Goal: Information Seeking & Learning: Learn about a topic

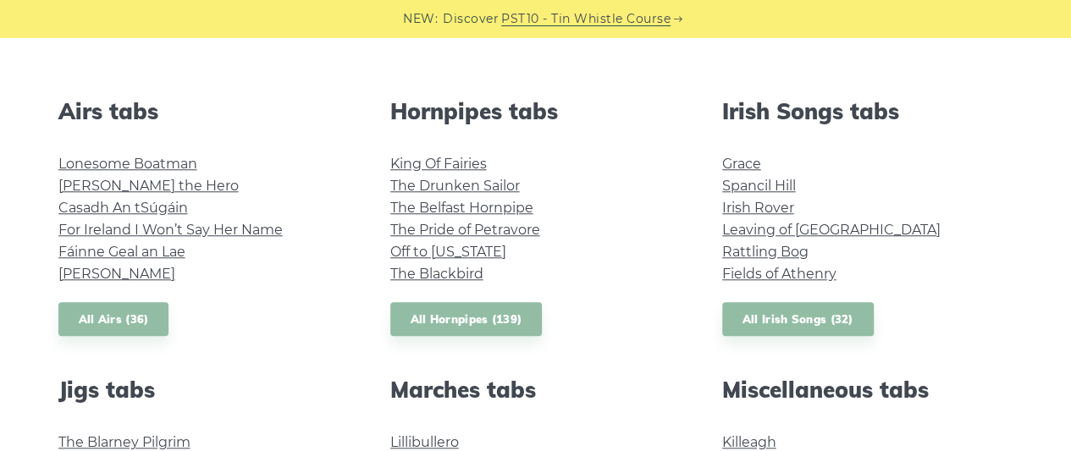
scroll to position [643, 0]
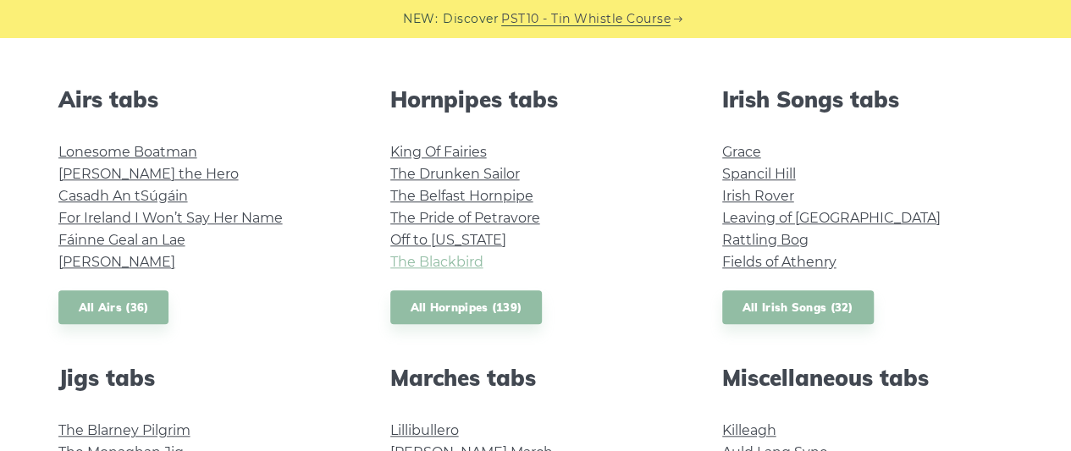
click at [460, 262] on link "The Blackbird" at bounding box center [436, 262] width 93 height 16
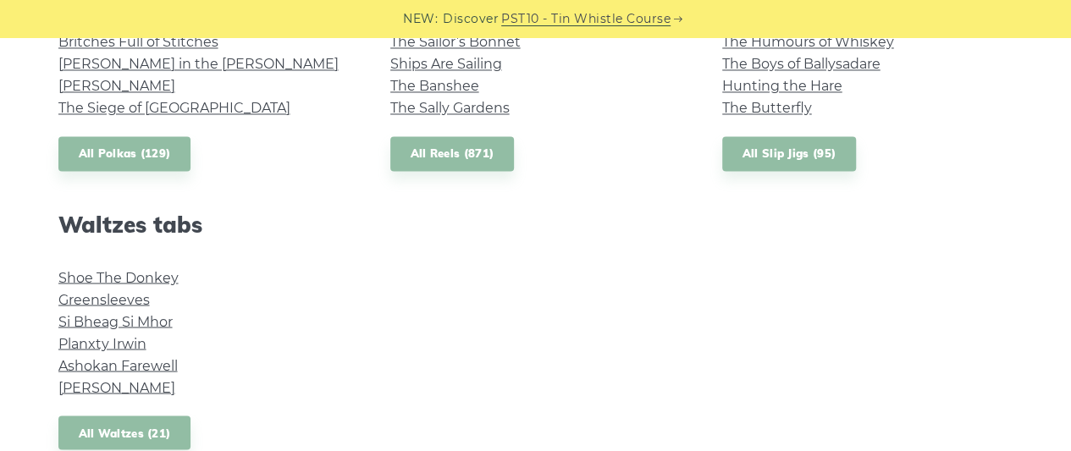
scroll to position [1351, 0]
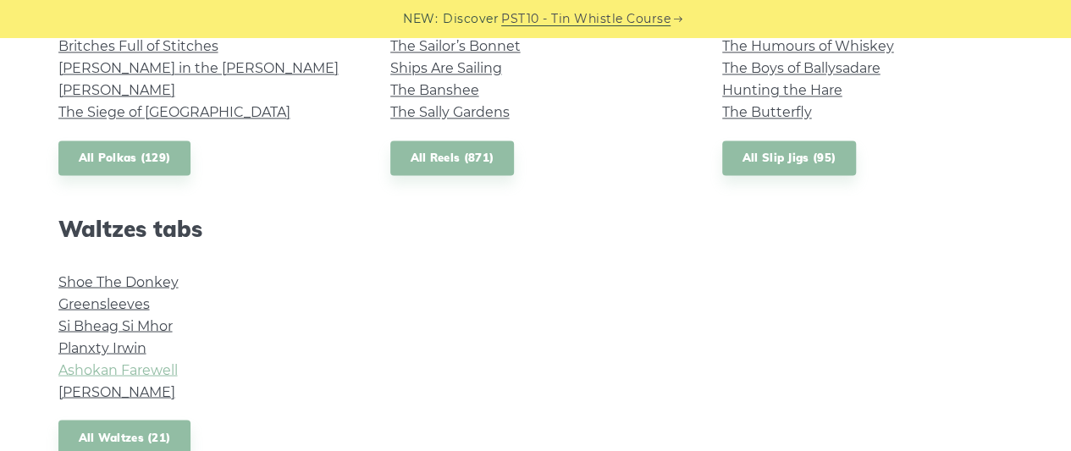
click at [149, 371] on link "Ashokan Farewell" at bounding box center [117, 369] width 119 height 16
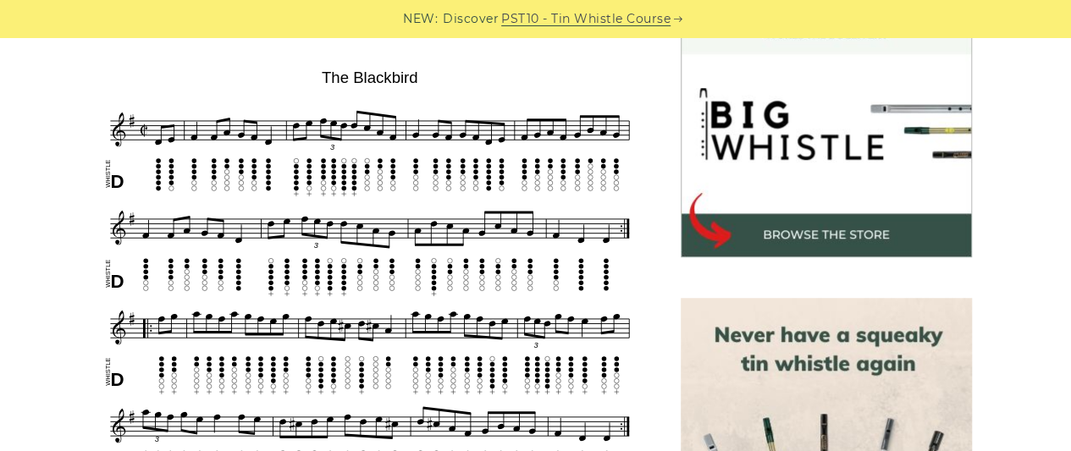
scroll to position [492, 0]
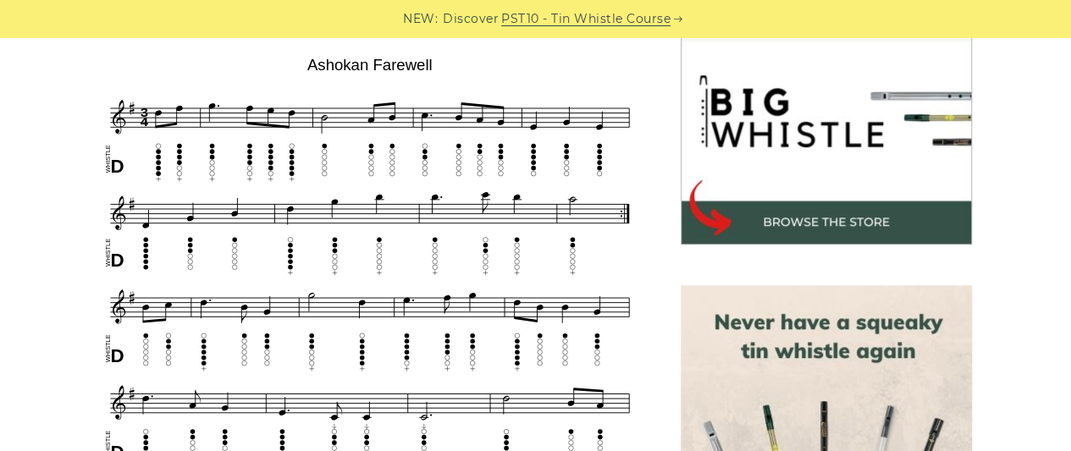
scroll to position [547, 0]
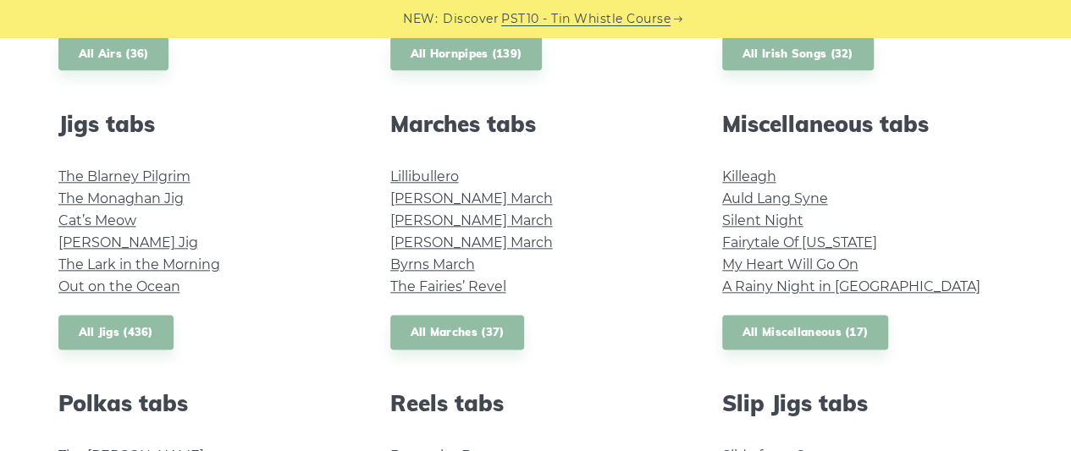
scroll to position [906, 0]
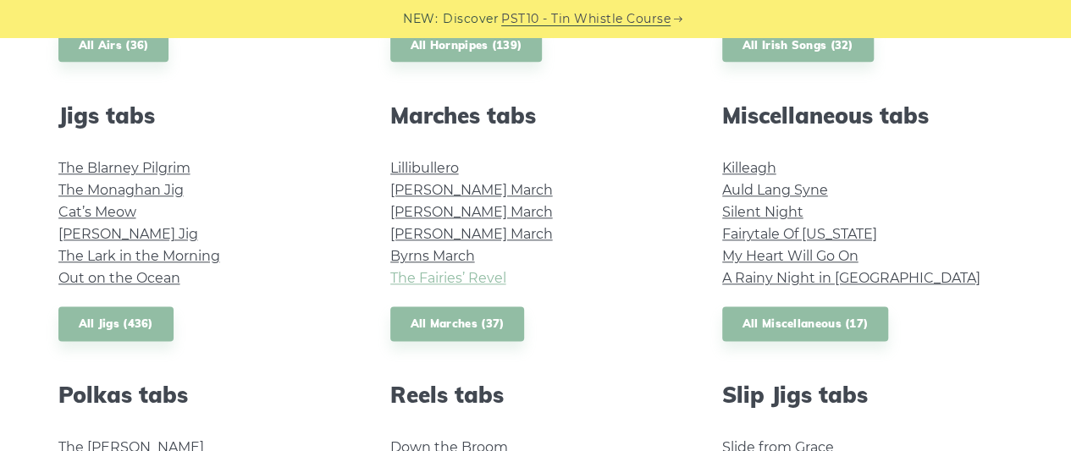
click at [456, 284] on link "The Fairies’ Revel" at bounding box center [448, 278] width 116 height 16
